Goal: Information Seeking & Learning: Learn about a topic

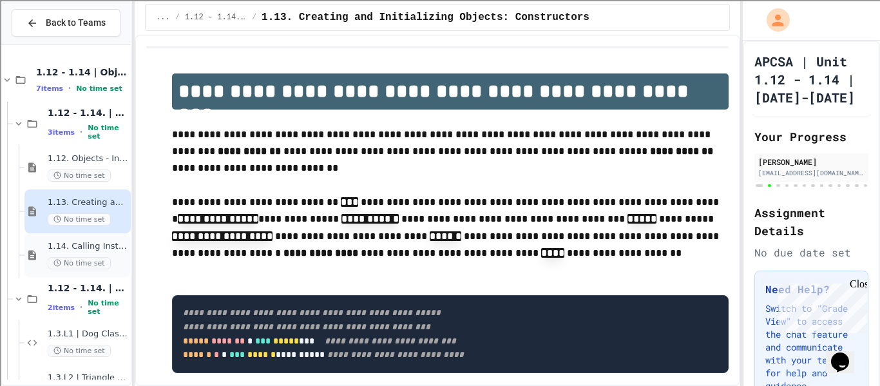
click at [111, 242] on span "1.14. Calling Instance Methods" at bounding box center [88, 246] width 81 height 11
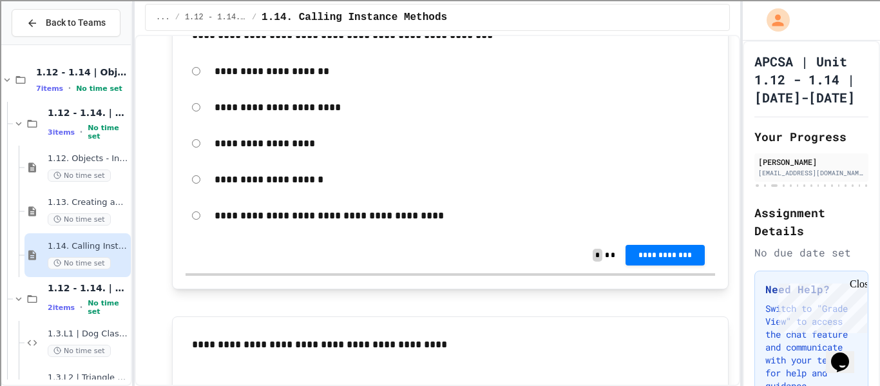
scroll to position [12765, 0]
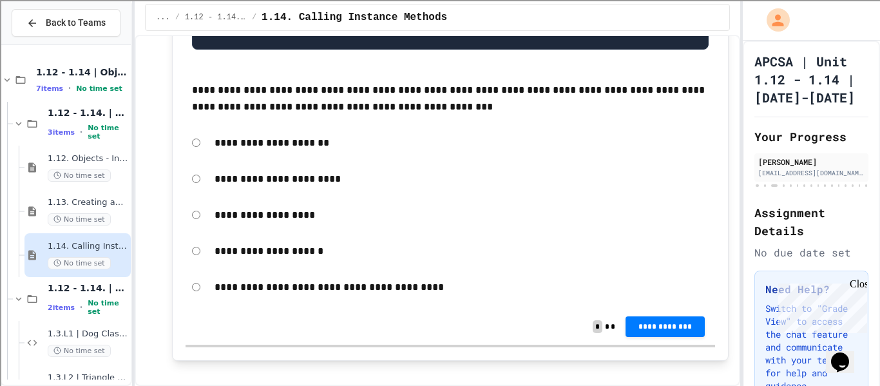
scroll to position [12505, 0]
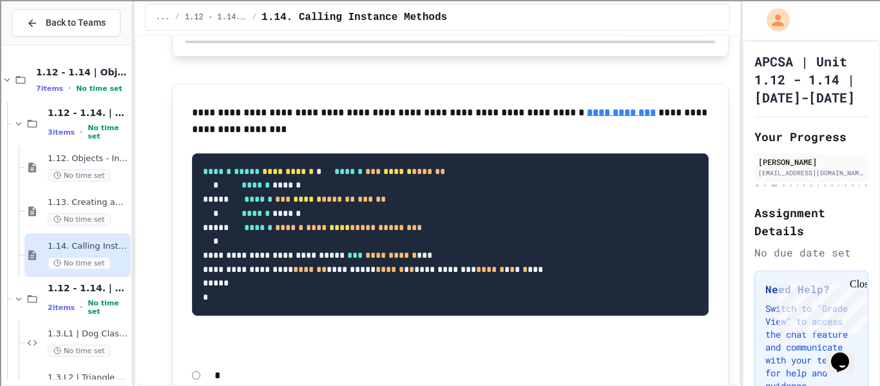
scroll to position [9736, 0]
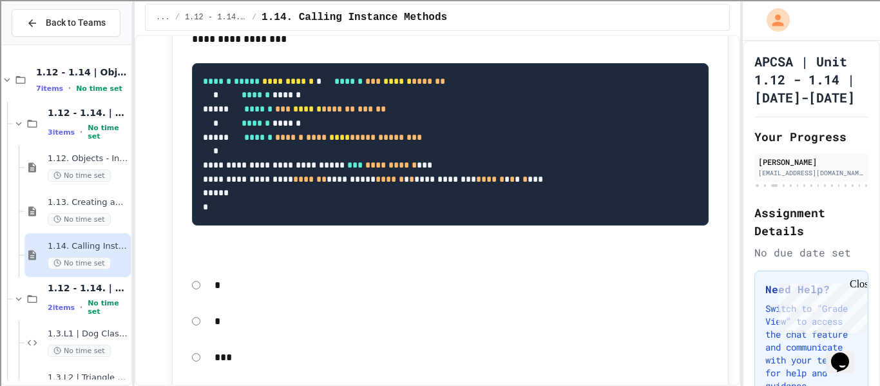
scroll to position [9830, 0]
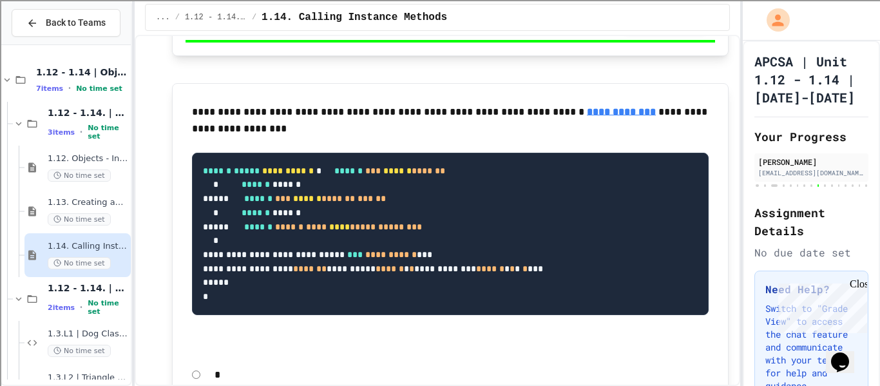
scroll to position [9739, 0]
